Goal: Task Accomplishment & Management: Complete application form

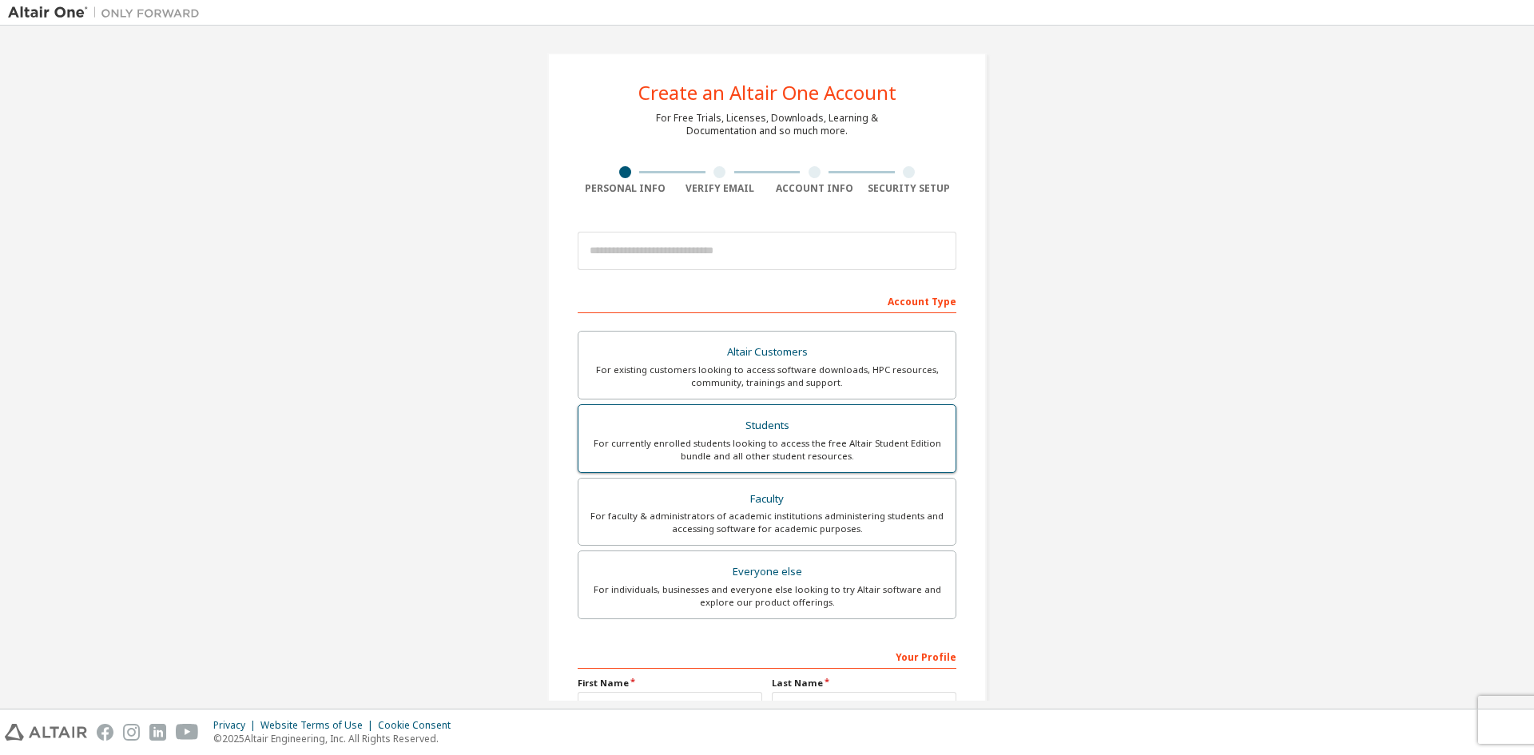
click at [722, 434] on div "Students" at bounding box center [767, 426] width 358 height 22
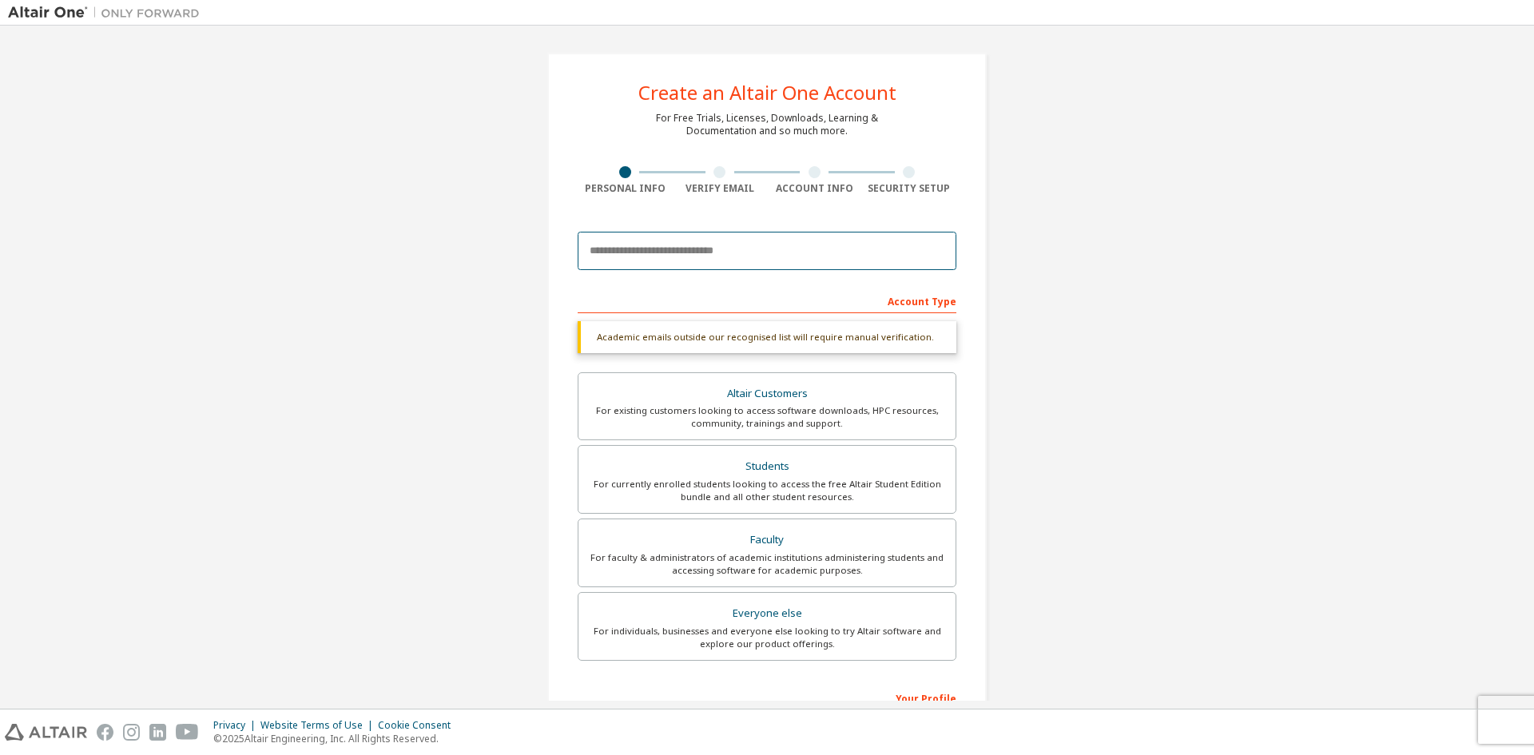
click at [737, 257] on input "email" at bounding box center [767, 251] width 379 height 38
click at [1033, 245] on div "Create an Altair One Account For Free Trials, Licenses, Downloads, Learning & D…" at bounding box center [767, 478] width 1518 height 888
